Goal: Task Accomplishment & Management: Manage account settings

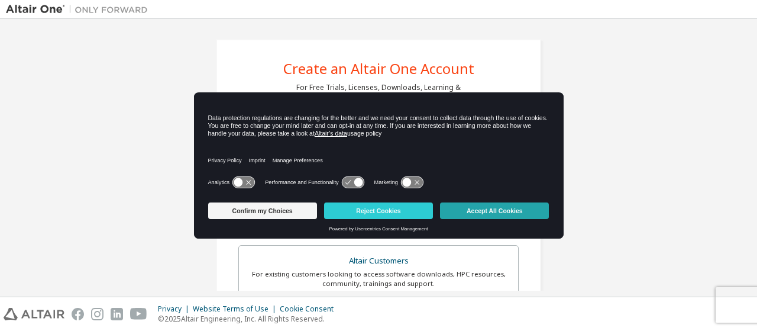
click at [484, 211] on button "Accept All Cookies" at bounding box center [494, 210] width 109 height 17
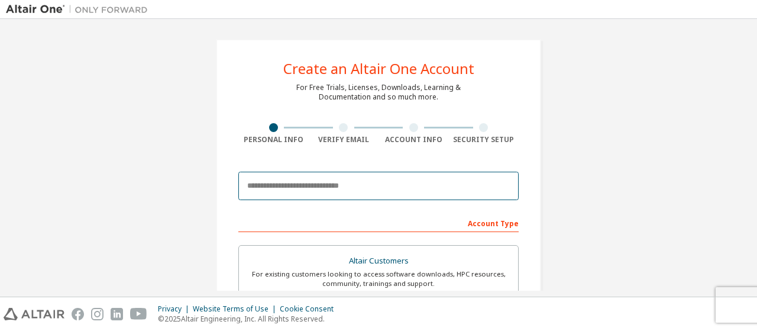
click at [389, 198] on input "email" at bounding box center [378, 186] width 280 height 28
type input "*"
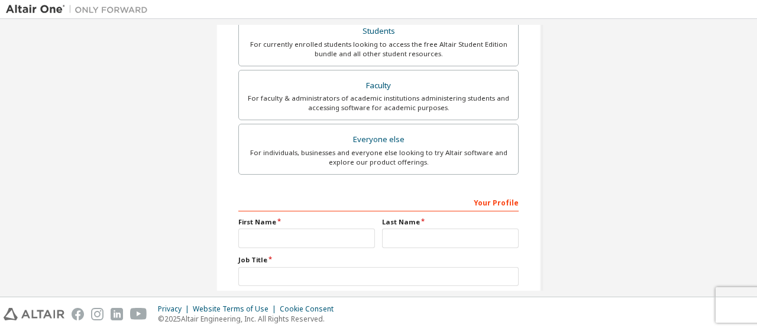
scroll to position [165, 0]
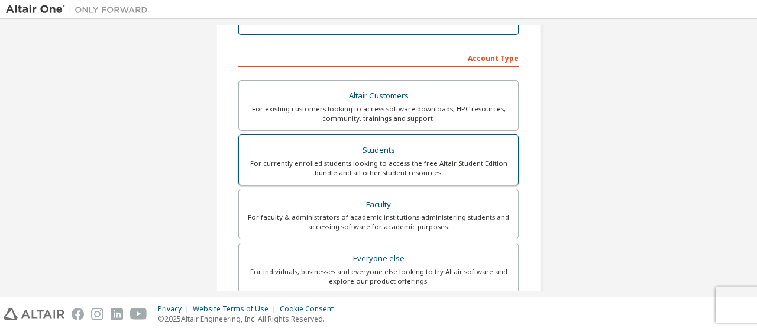
type input "**********"
click at [450, 169] on div "For currently enrolled students looking to access the free Altair Student Editi…" at bounding box center [378, 168] width 265 height 19
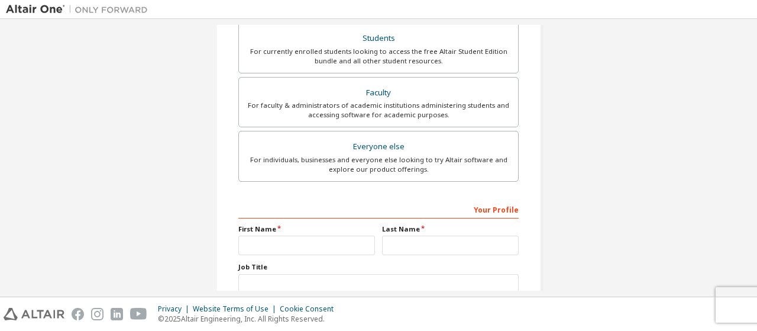
scroll to position [357, 0]
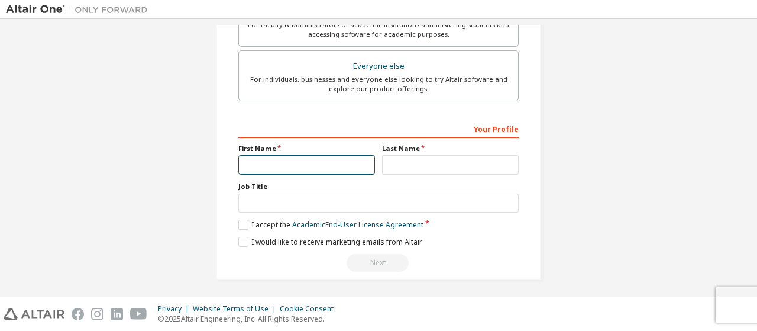
click at [336, 162] on input "text" at bounding box center [306, 165] width 137 height 20
type input "*"
type input "*********"
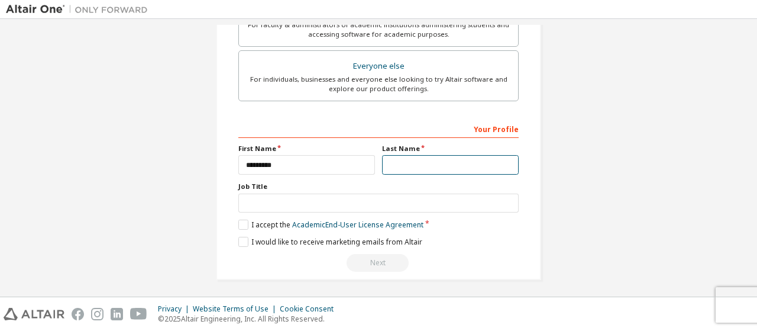
click at [422, 155] on input "text" at bounding box center [450, 165] width 137 height 20
type input "*******"
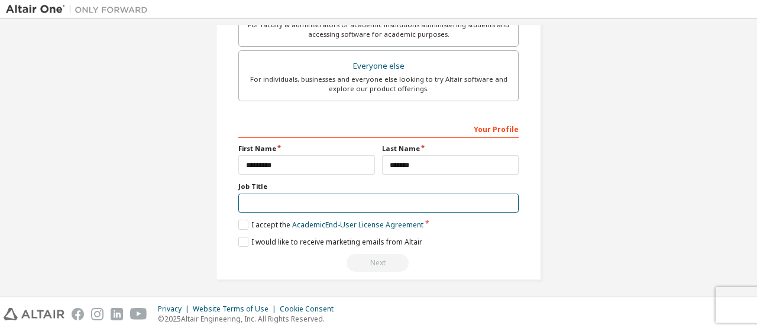
click at [354, 195] on input "text" at bounding box center [378, 204] width 280 height 20
type input "*******"
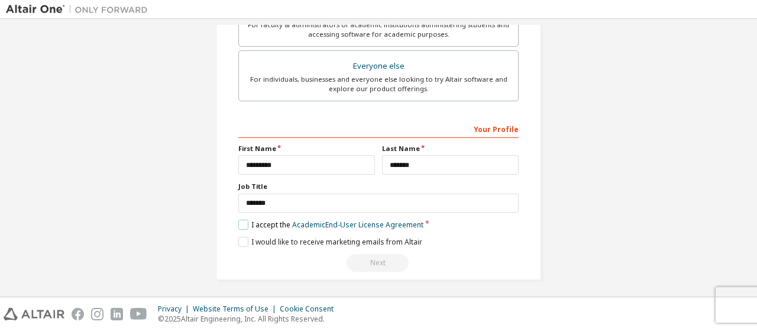
drag, startPoint x: 324, startPoint y: 224, endPoint x: 246, endPoint y: 221, distance: 78.1
click at [246, 221] on label "I accept the Academic End-User License Agreement" at bounding box center [330, 225] width 185 height 10
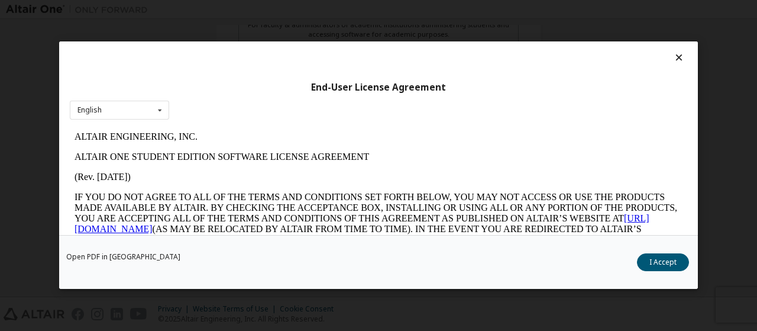
scroll to position [0, 0]
click at [246, 221] on p "IF YOU DO NOT AGREE TO ALL OF THE TERMS AND CONDITIONS SET FORTH BELOW, YOU MAY…" at bounding box center [379, 234] width 608 height 85
click at [663, 258] on button "I Accept" at bounding box center [663, 263] width 52 height 18
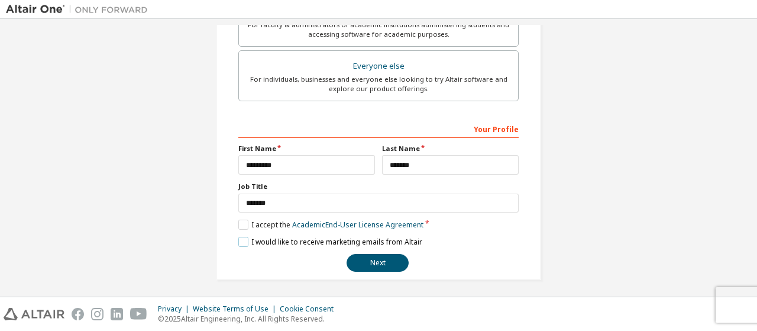
click at [241, 237] on label "I would like to receive marketing emails from Altair" at bounding box center [330, 242] width 184 height 10
click at [385, 266] on button "Next" at bounding box center [378, 263] width 62 height 18
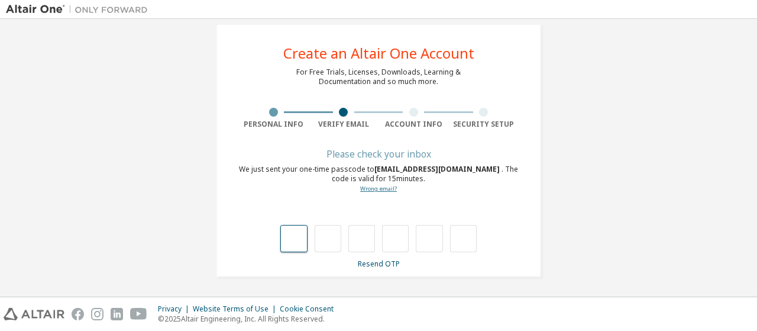
type input "*"
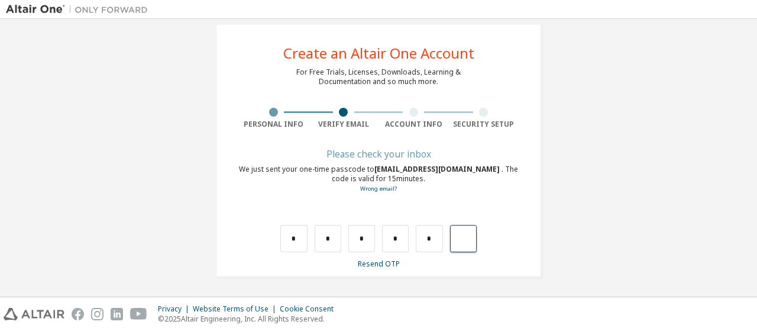
type input "*"
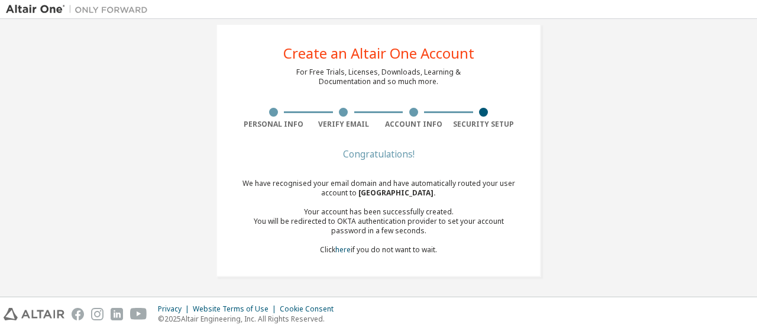
click at [672, 54] on div "Create an Altair One Account For Free Trials, Licenses, Downloads, Learning & D…" at bounding box center [379, 150] width 746 height 282
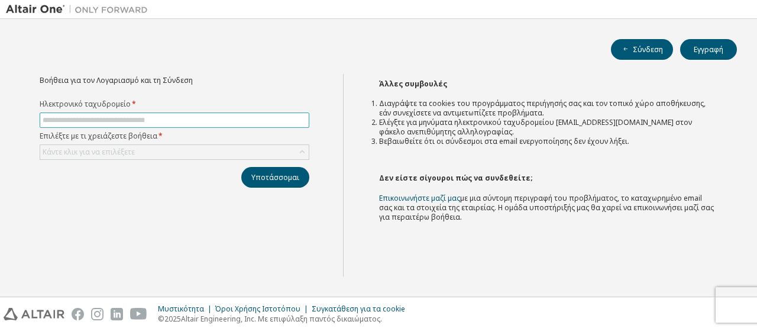
click at [156, 121] on input "text" at bounding box center [175, 119] width 264 height 9
click at [261, 120] on input "text" at bounding box center [175, 119] width 264 height 9
click at [32, 225] on div "Βοήθεια για τον Λογαριασμό και τη Σύνδεση Ηλεκτρονικό ταχυδρομείο * Επιλέξτε με…" at bounding box center [174, 175] width 337 height 202
click at [137, 151] on div "Κάντε κλικ για να επιλέξετε" at bounding box center [174, 152] width 269 height 14
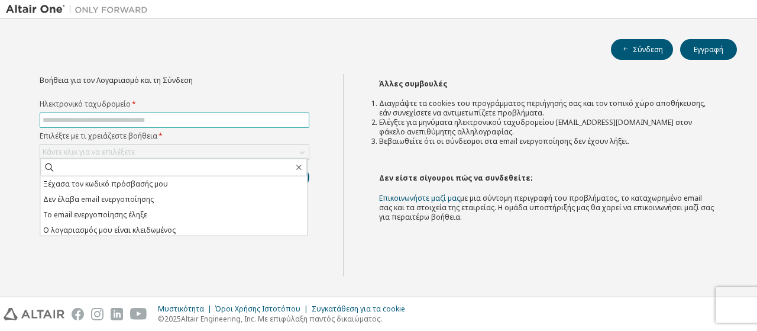
click at [146, 120] on input "text" at bounding box center [175, 119] width 264 height 9
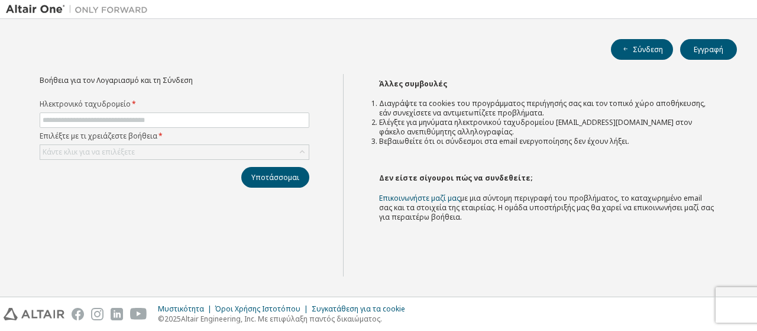
click at [118, 211] on div "Βοήθεια για τον Λογαριασμό και τη Σύνδεση Ηλεκτρονικό ταχυδρομείο * Επιλέξτε με…" at bounding box center [174, 175] width 337 height 202
click at [122, 153] on font "Κάντε κλικ για να επιλέξετε" at bounding box center [89, 152] width 92 height 10
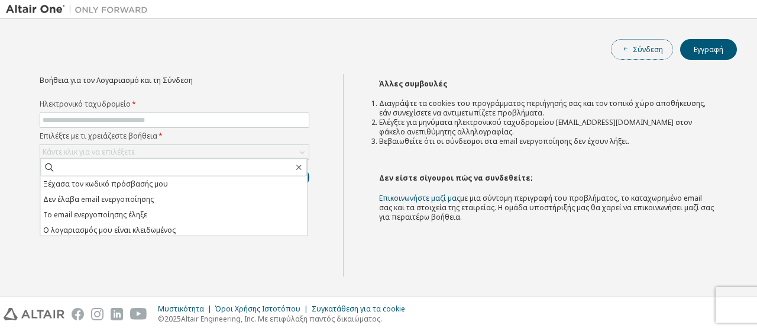
click at [644, 47] on font "Σύνδεση" at bounding box center [648, 49] width 30 height 10
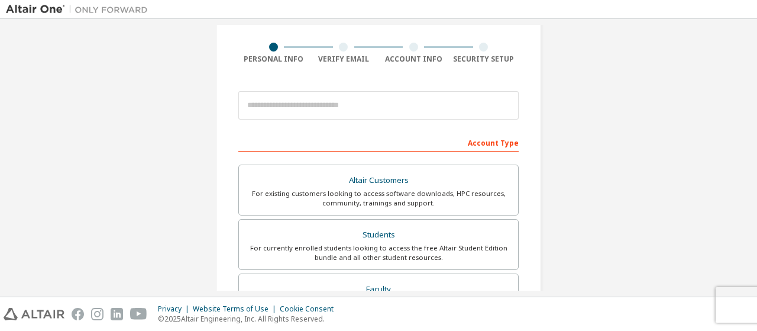
scroll to position [113, 0]
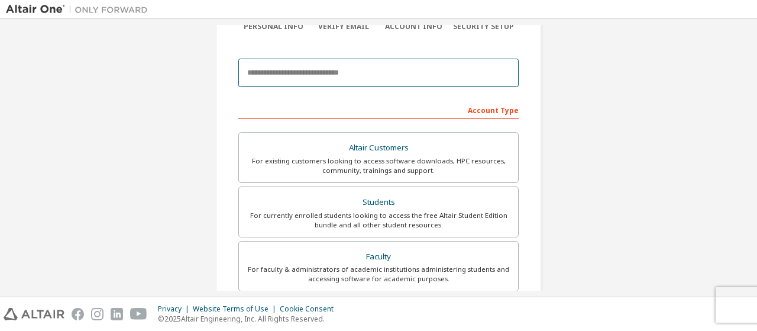
click at [344, 79] on input "email" at bounding box center [378, 73] width 280 height 28
type input "**********"
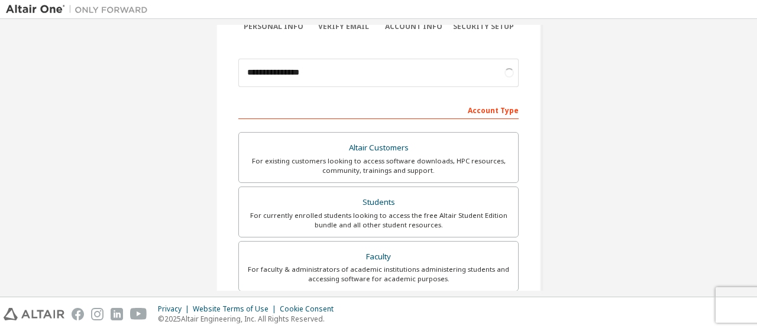
click at [323, 107] on div "Account Type" at bounding box center [378, 109] width 280 height 19
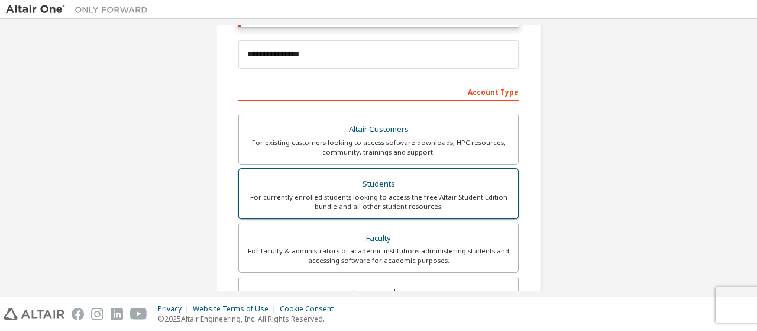
scroll to position [172, 0]
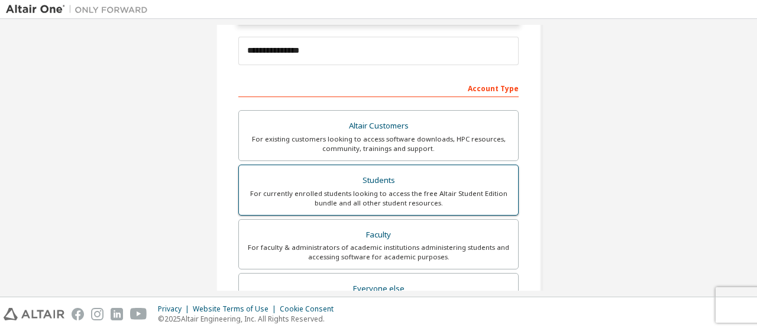
click at [344, 186] on div "Students" at bounding box center [378, 180] width 265 height 17
click at [424, 191] on div "For currently enrolled students looking to access the free Altair Student Editi…" at bounding box center [378, 198] width 265 height 19
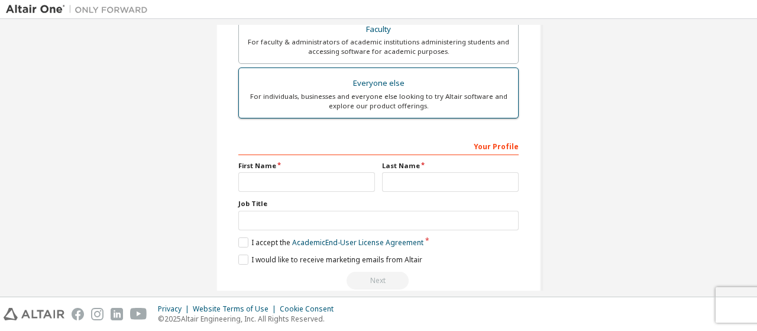
scroll to position [395, 0]
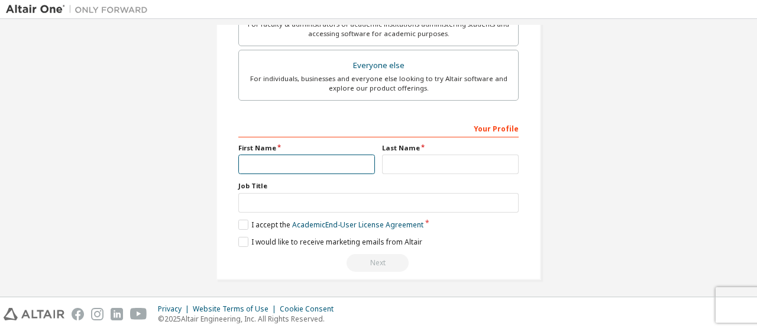
click at [282, 169] on input "text" at bounding box center [306, 164] width 137 height 20
type input "*********"
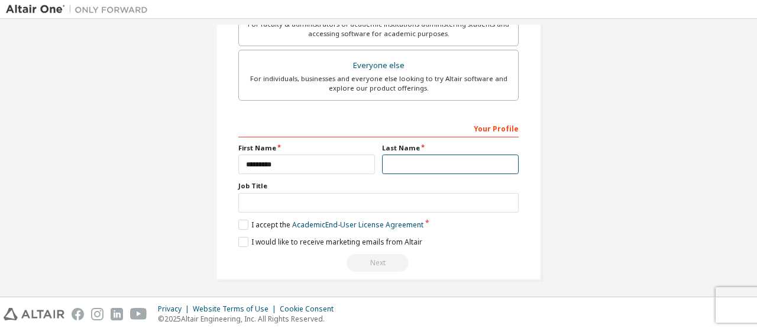
click at [426, 160] on input "text" at bounding box center [450, 164] width 137 height 20
type input "*******"
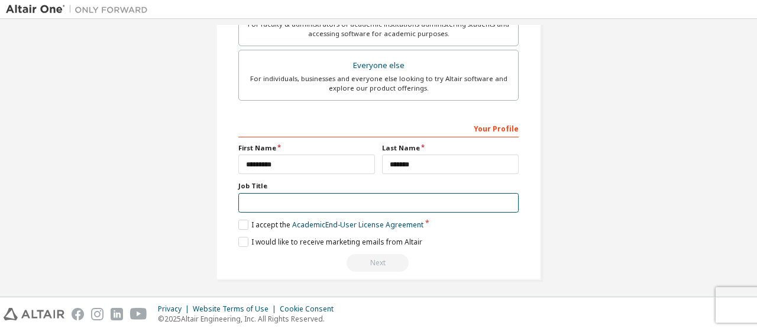
click at [265, 200] on input "text" at bounding box center [378, 203] width 280 height 20
click at [280, 199] on input "*******" at bounding box center [378, 203] width 280 height 20
type input "*******"
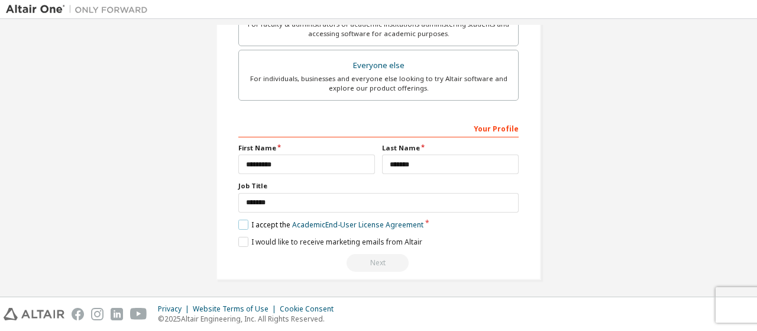
click at [243, 222] on label "I accept the Academic End-User License Agreement" at bounding box center [330, 225] width 185 height 10
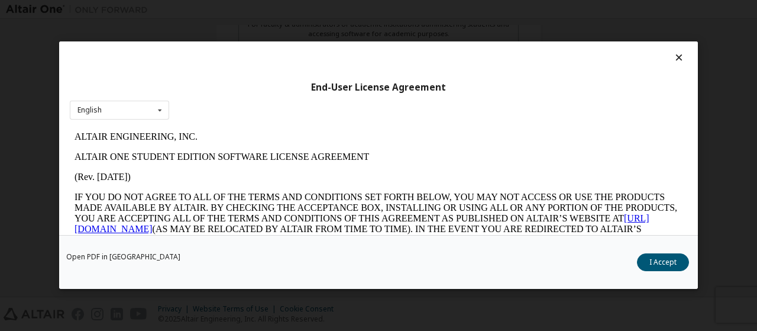
scroll to position [0, 0]
click at [663, 255] on button "I Accept" at bounding box center [663, 263] width 52 height 18
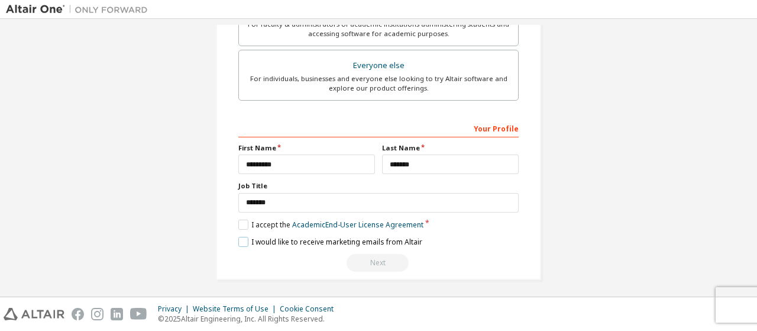
click at [240, 237] on label "I would like to receive marketing emails from Altair" at bounding box center [330, 242] width 184 height 10
click at [365, 257] on div "Next" at bounding box center [378, 263] width 280 height 18
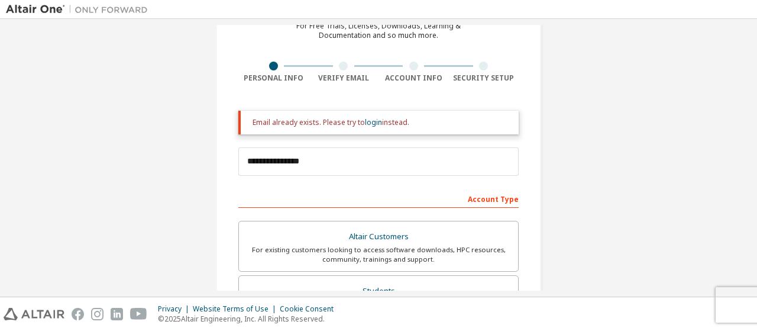
scroll to position [61, 0]
click at [371, 121] on link "login" at bounding box center [373, 123] width 17 height 10
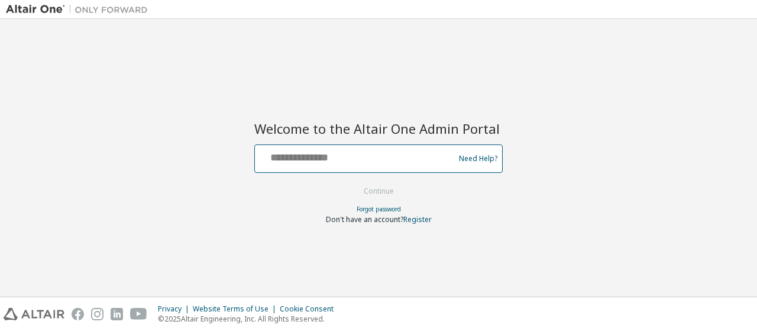
click at [338, 159] on input "text" at bounding box center [357, 155] width 194 height 17
type input "**********"
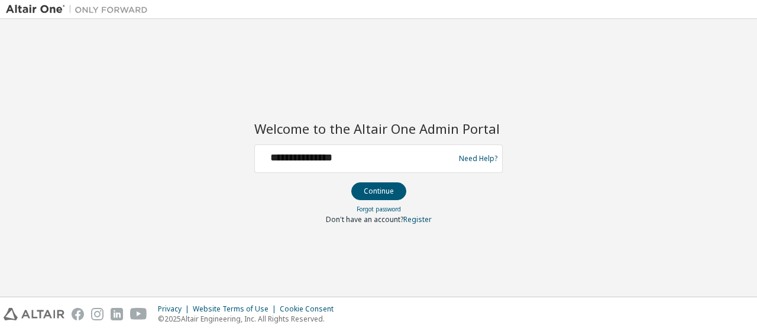
click at [368, 188] on button "Continue" at bounding box center [378, 191] width 55 height 18
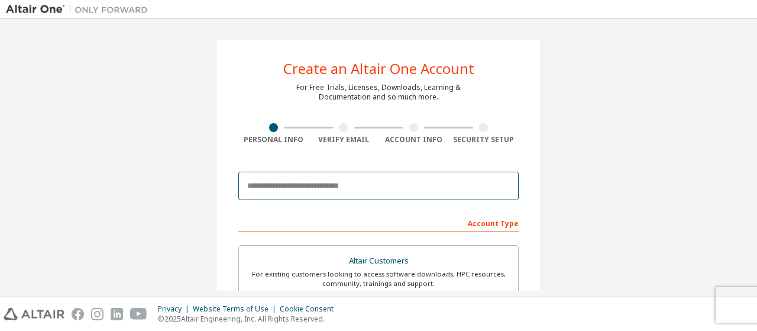
click at [342, 189] on input "email" at bounding box center [378, 186] width 280 height 28
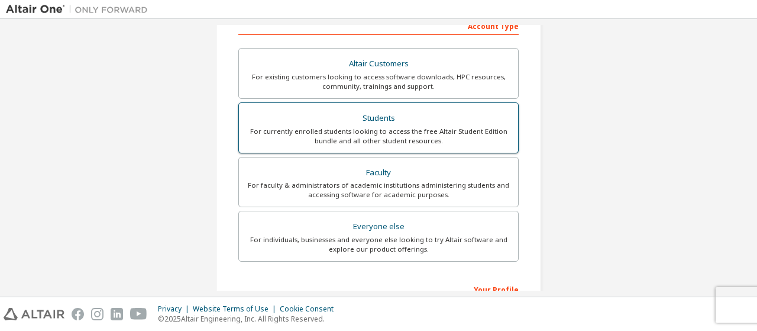
click at [409, 129] on div "For currently enrolled students looking to access the free Altair Student Editi…" at bounding box center [378, 136] width 265 height 19
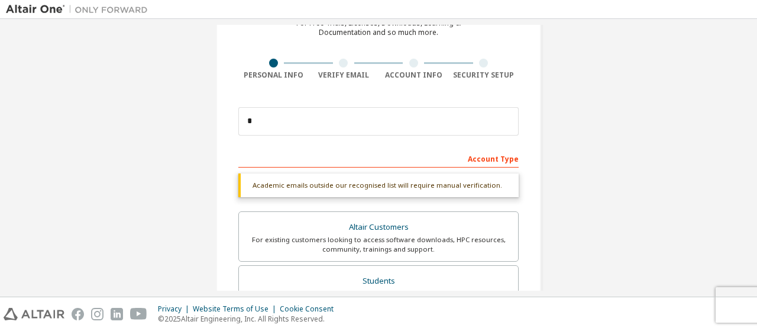
scroll to position [56, 0]
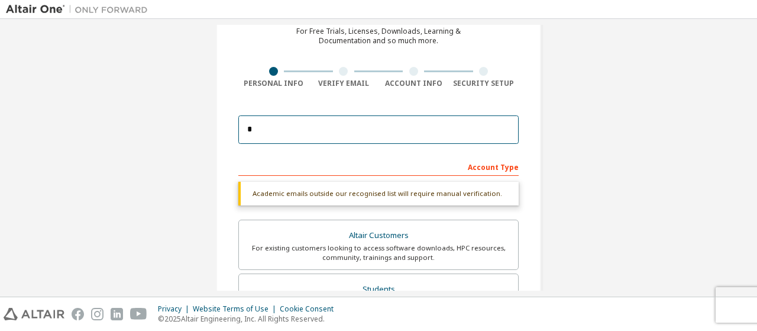
click at [352, 122] on input "*" at bounding box center [378, 129] width 280 height 28
type input "**********"
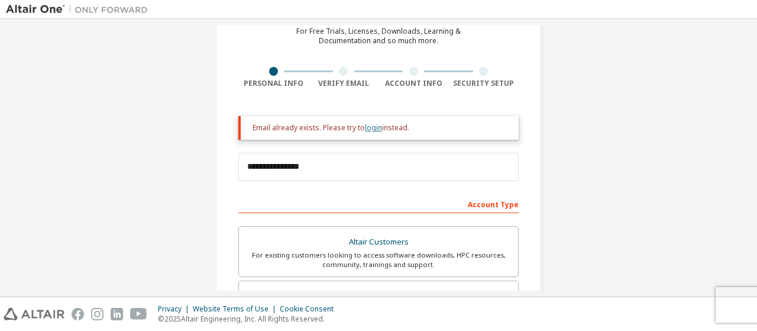
click at [373, 131] on link "login" at bounding box center [373, 127] width 17 height 10
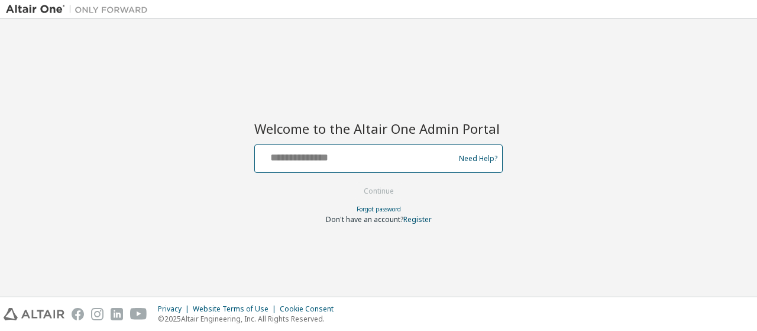
click at [375, 164] on input "text" at bounding box center [357, 155] width 194 height 17
click at [315, 156] on input "*" at bounding box center [357, 155] width 194 height 17
type input "*"
type input "**********"
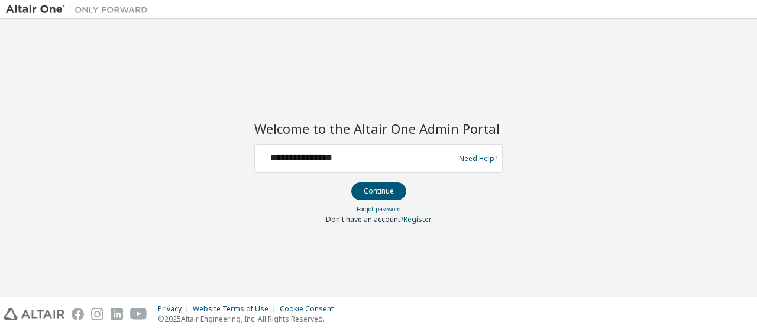
click at [393, 194] on button "Continue" at bounding box center [378, 191] width 55 height 18
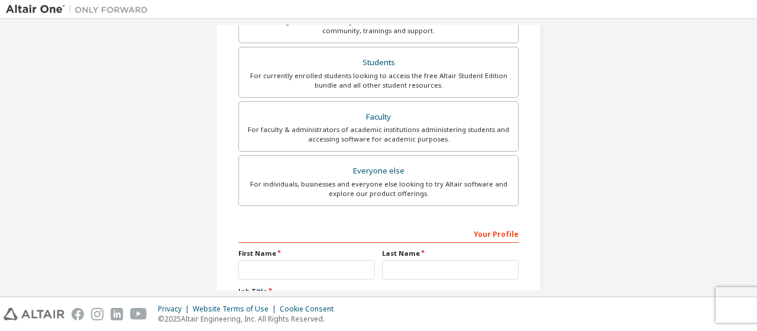
scroll to position [357, 0]
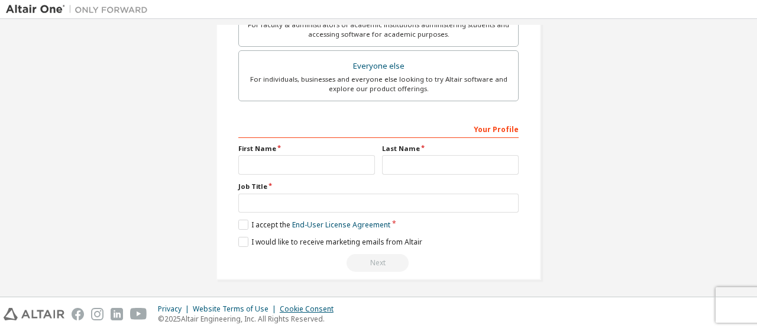
click at [315, 307] on div "Cookie Consent" at bounding box center [310, 308] width 61 height 9
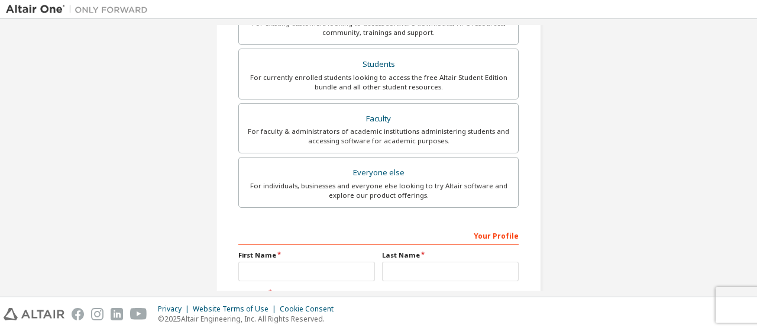
scroll to position [0, 0]
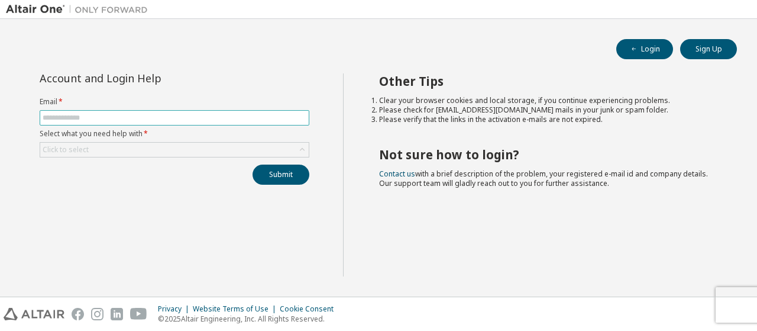
click at [160, 122] on span at bounding box center [175, 117] width 270 height 15
click at [169, 119] on input "text" at bounding box center [175, 117] width 264 height 9
type input "**********"
click at [141, 149] on div "Click to select" at bounding box center [174, 150] width 269 height 14
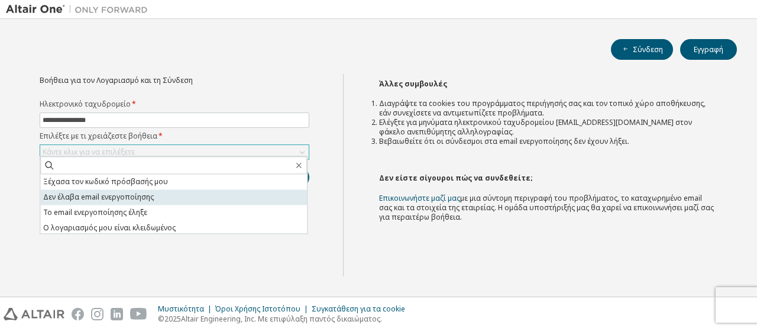
click at [128, 196] on font "Δεν έλαβα email ενεργοποίησης" at bounding box center [98, 197] width 111 height 10
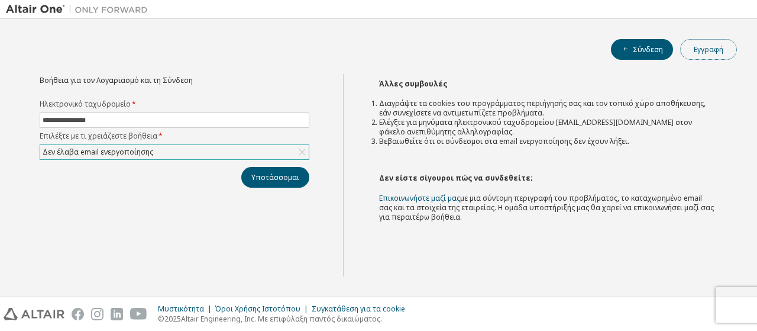
click at [717, 47] on font "Εγγραφή" at bounding box center [709, 49] width 30 height 10
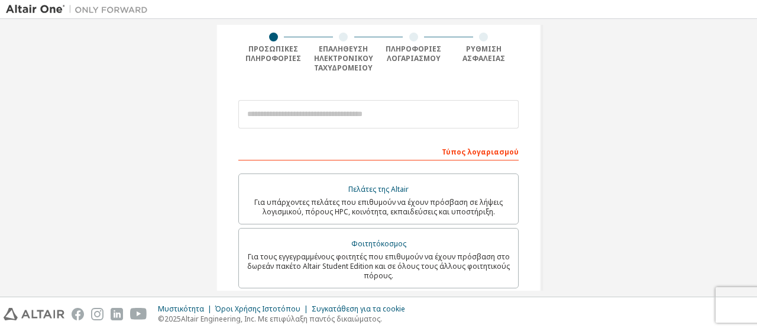
scroll to position [94, 0]
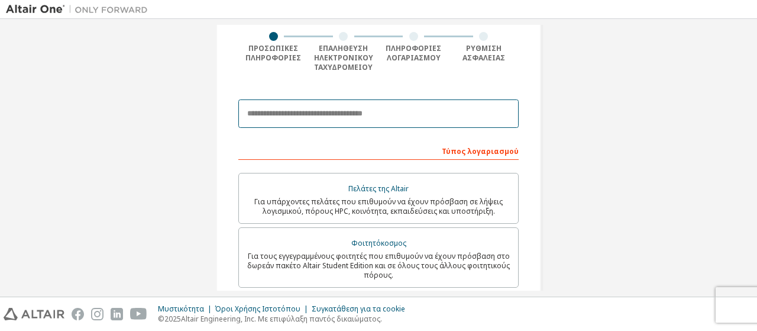
click at [406, 120] on input "email" at bounding box center [378, 113] width 280 height 28
type input "**********"
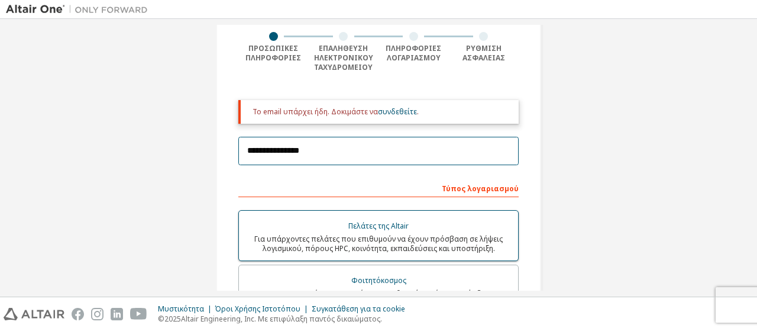
scroll to position [212, 0]
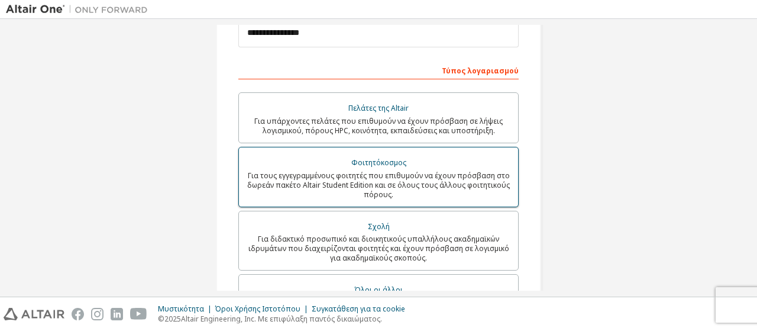
click at [398, 170] on font "Για τους εγγεγραμμένους φοιτητές που επιθυμούν να έχουν πρόσβαση στο δωρεάν πακ…" at bounding box center [378, 184] width 263 height 29
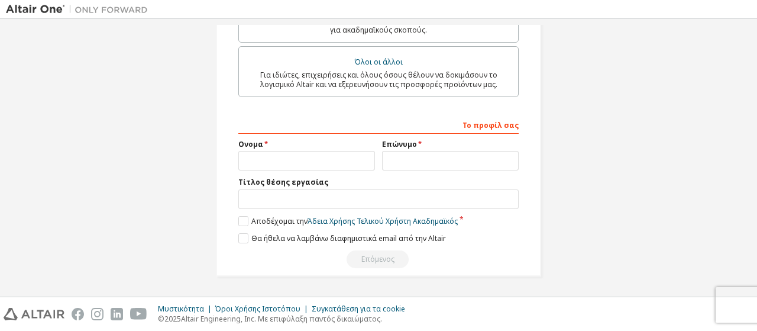
scroll to position [441, 0]
click at [245, 222] on label "Αποδέχομαι την Άδεια Χρήσης Τελικού Χρήστη Ακαδημαϊκός" at bounding box center [348, 221] width 220 height 10
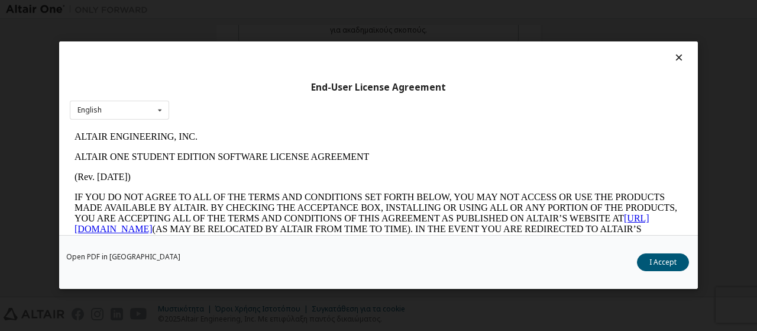
scroll to position [0, 0]
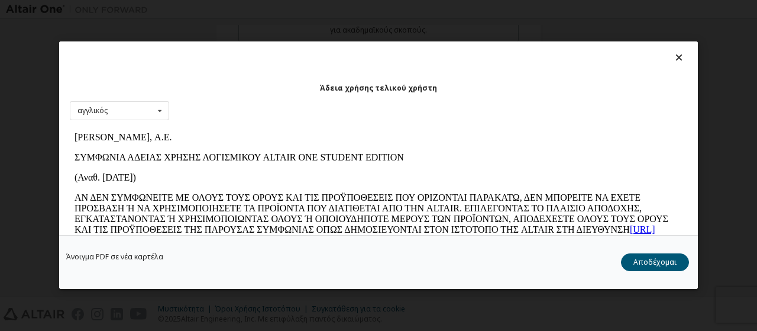
click at [681, 59] on div at bounding box center [379, 60] width 618 height 17
click at [673, 60] on icon at bounding box center [679, 57] width 12 height 11
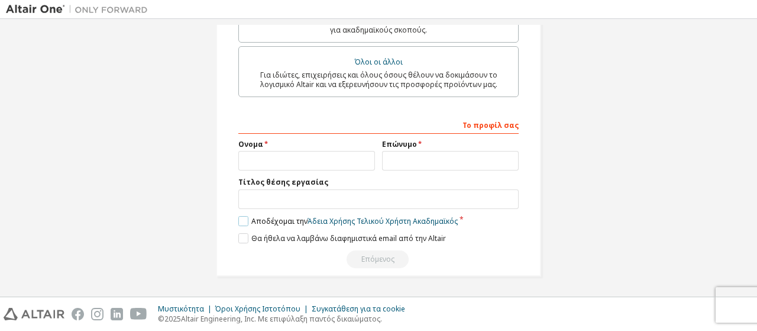
click at [240, 225] on label "Αποδέχομαι την Άδεια Χρήσης Τελικού Χρήστη Ακαδημαϊκός" at bounding box center [348, 221] width 220 height 10
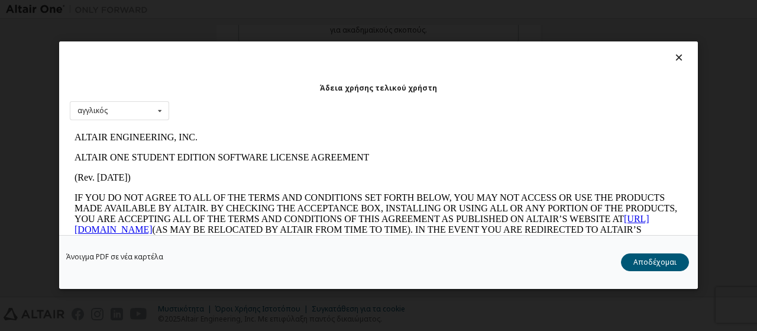
click at [673, 60] on icon at bounding box center [679, 57] width 12 height 11
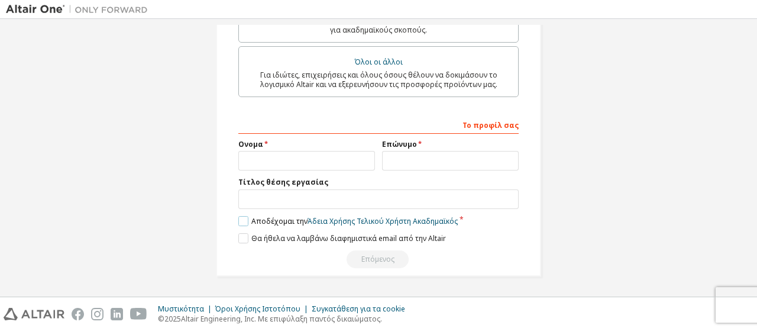
click at [246, 223] on label "Αποδέχομαι την Άδεια Χρήσης Τελικού Χρήστη Ακαδημαϊκός" at bounding box center [348, 221] width 220 height 10
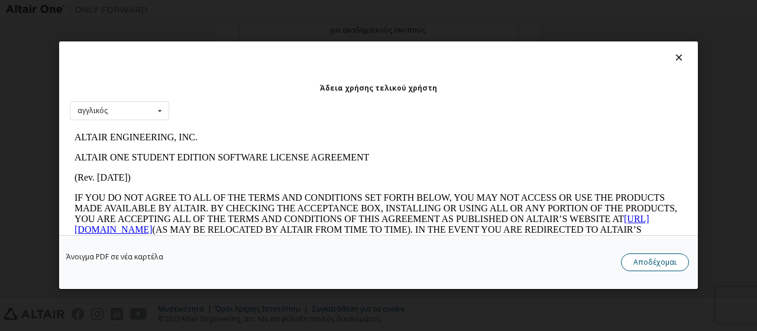
click at [670, 259] on font "Αποδέχομαι" at bounding box center [655, 262] width 43 height 10
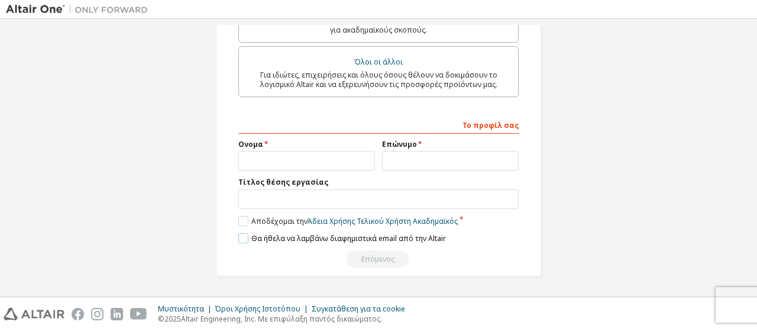
click at [243, 237] on label "Θα ήθελα να λαμβάνω διαφημιστικά email από την Altair" at bounding box center [342, 238] width 208 height 10
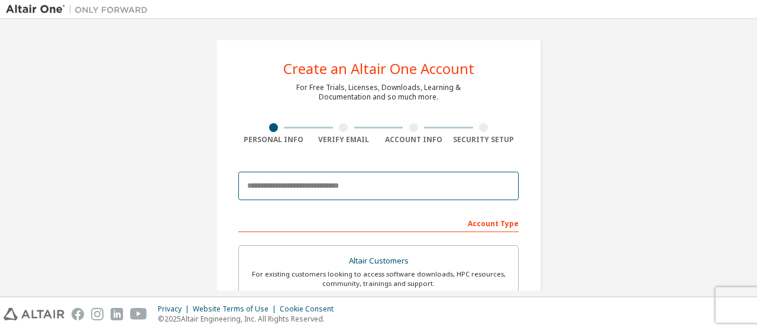
click at [334, 184] on input "email" at bounding box center [378, 186] width 280 height 28
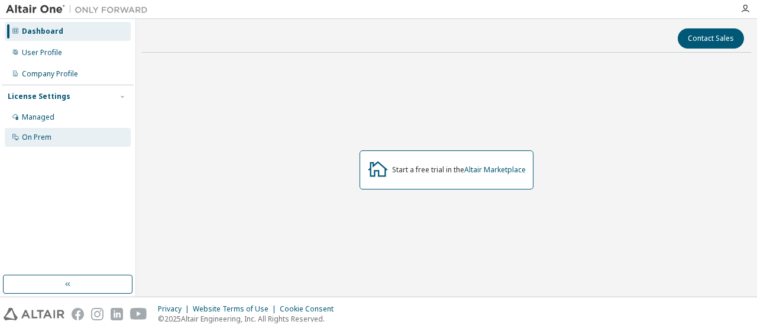
click at [71, 143] on div "On Prem" at bounding box center [68, 137] width 126 height 19
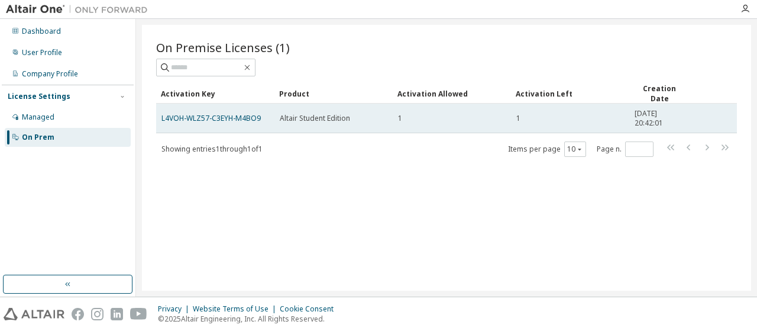
click at [353, 119] on div "Altair Student Edition" at bounding box center [334, 118] width 108 height 9
click at [224, 111] on td "L4VOH-WLZ57-C3EYH-M4BO9" at bounding box center [215, 119] width 118 height 30
click at [221, 114] on link "L4VOH-WLZ57-C3EYH-M4BO9" at bounding box center [211, 118] width 99 height 10
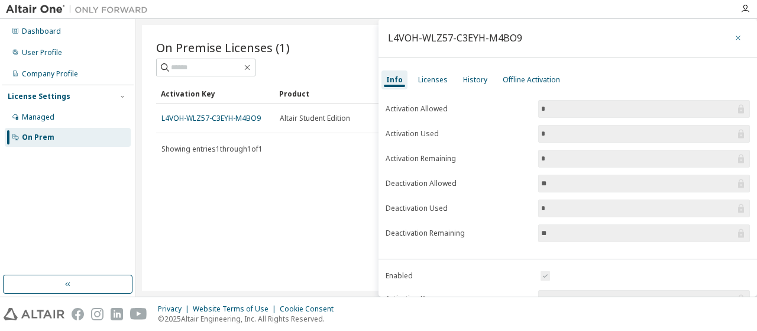
click at [734, 38] on icon "button" at bounding box center [738, 37] width 8 height 9
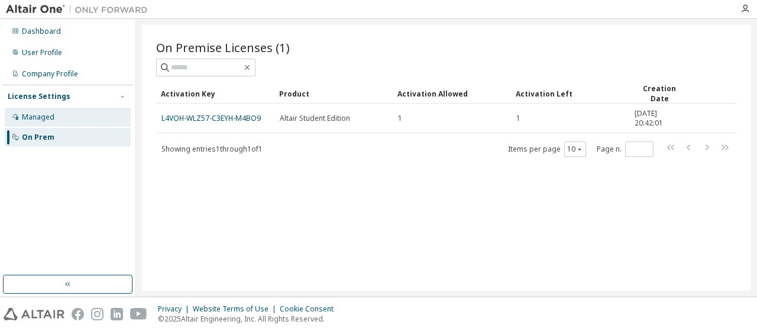
click at [82, 116] on div "Managed" at bounding box center [68, 117] width 126 height 19
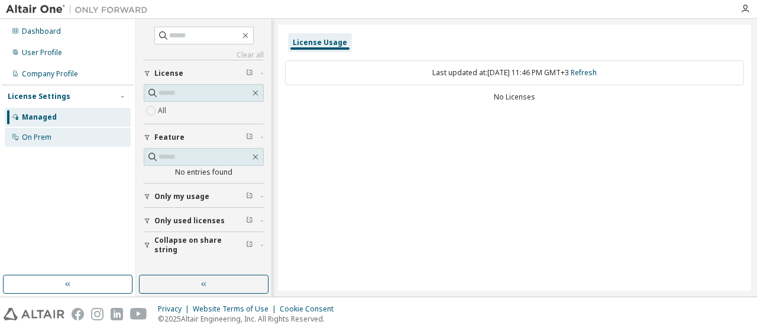
click at [47, 142] on div "On Prem" at bounding box center [68, 137] width 126 height 19
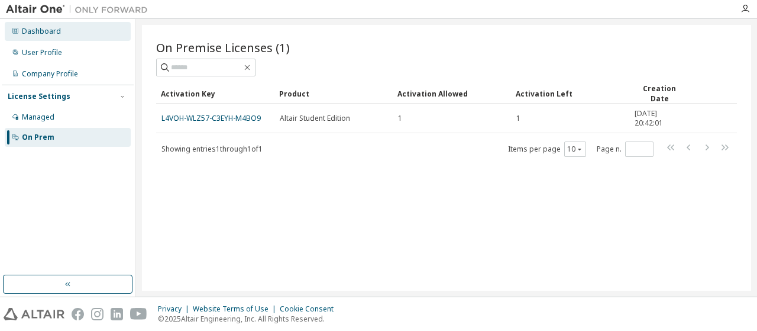
click at [50, 33] on div "Dashboard" at bounding box center [41, 31] width 39 height 9
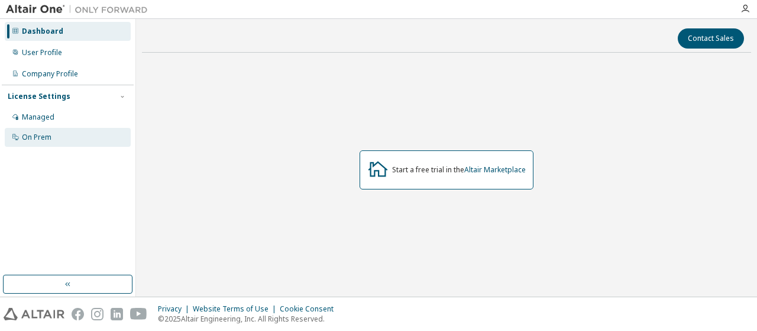
click at [41, 135] on div "On Prem" at bounding box center [37, 137] width 30 height 9
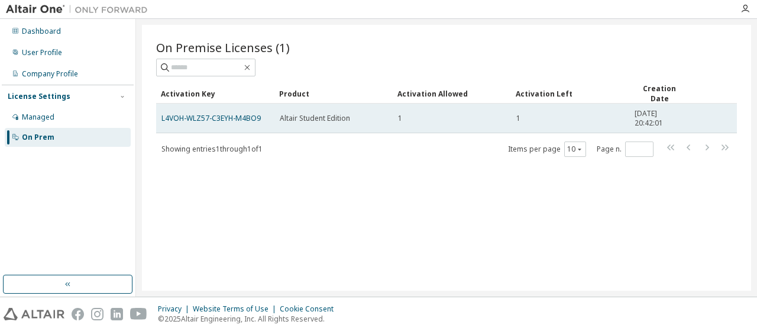
click at [650, 115] on span "[DATE] 20:42:01" at bounding box center [660, 118] width 50 height 19
click at [388, 116] on td "Altair Student Edition" at bounding box center [334, 119] width 118 height 30
click at [353, 117] on div "Altair Student Edition" at bounding box center [334, 118] width 108 height 9
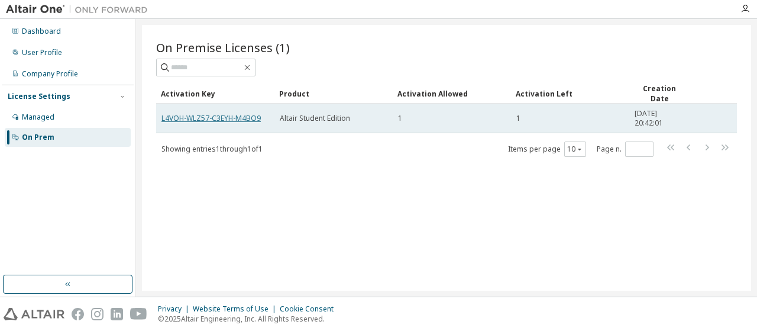
click at [213, 120] on link "L4VOH-WLZ57-C3EYH-M4BO9" at bounding box center [211, 118] width 99 height 10
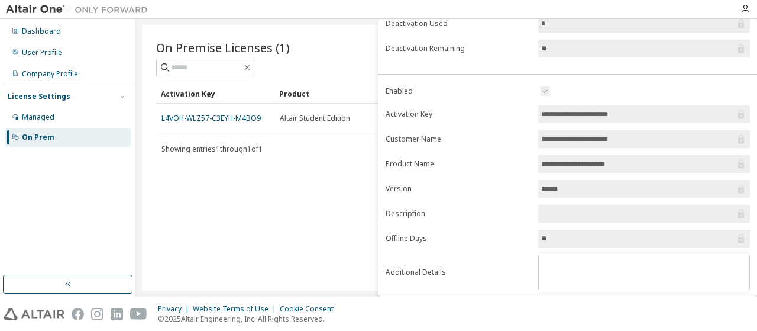
scroll to position [209, 0]
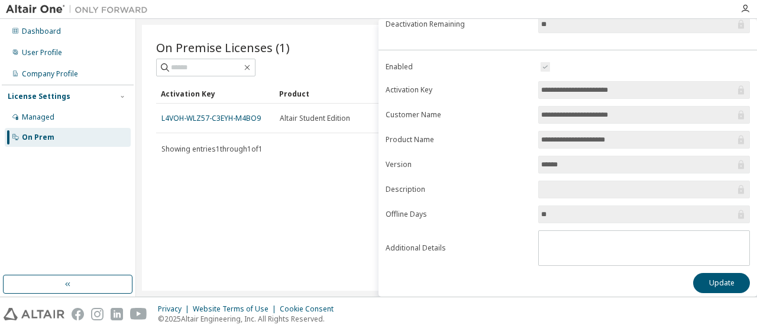
click at [317, 268] on div "On Premise Licenses (1) Clear Load Save Save As Field Operator Value Select fil…" at bounding box center [446, 158] width 609 height 266
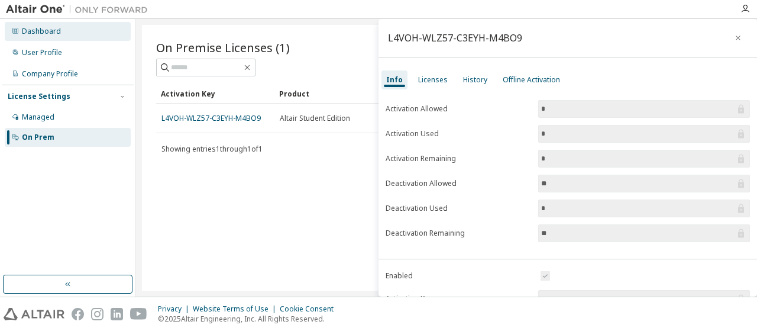
click at [63, 25] on div "Dashboard" at bounding box center [68, 31] width 126 height 19
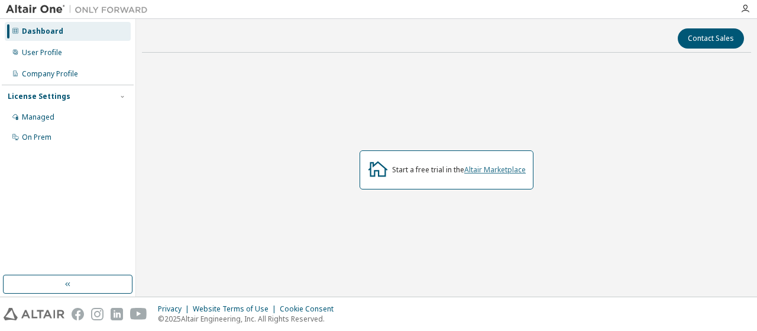
click at [470, 170] on link "Altair Marketplace" at bounding box center [496, 170] width 62 height 10
